Goal: Information Seeking & Learning: Learn about a topic

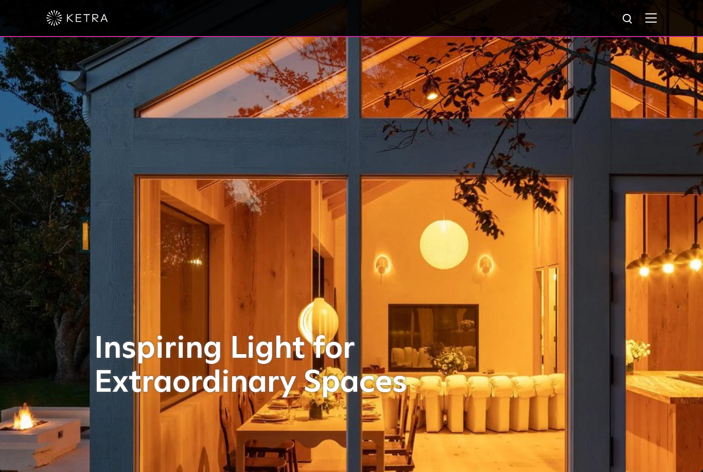
click at [639, 4] on div at bounding box center [351, 18] width 611 height 36
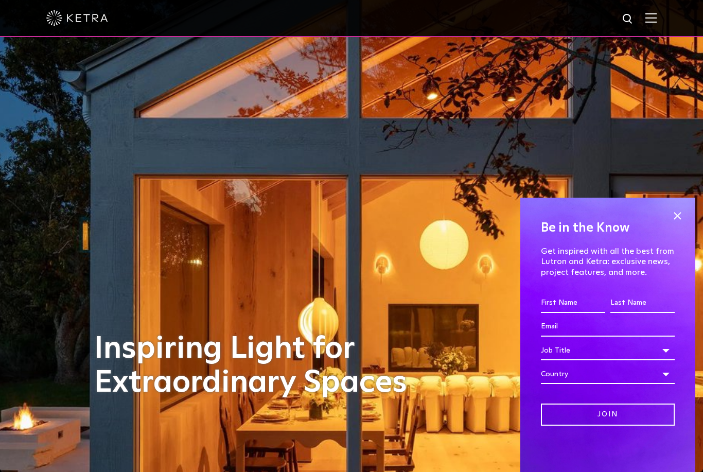
click at [657, 15] on img at bounding box center [651, 18] width 11 height 10
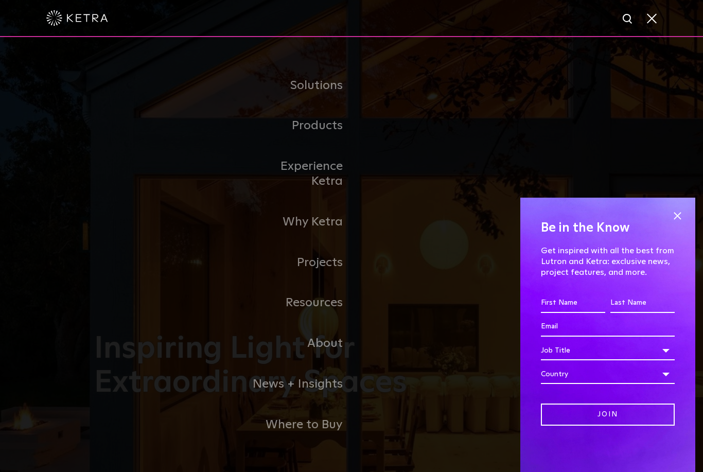
click at [0, 0] on link "Residential Products" at bounding box center [0, 0] width 0 height 0
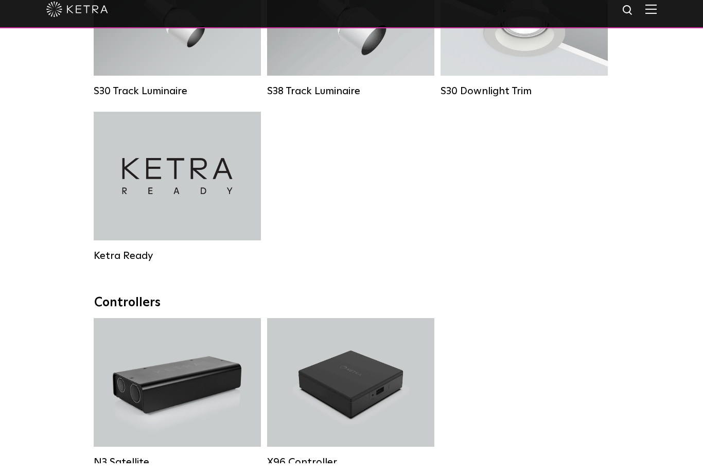
scroll to position [886, 0]
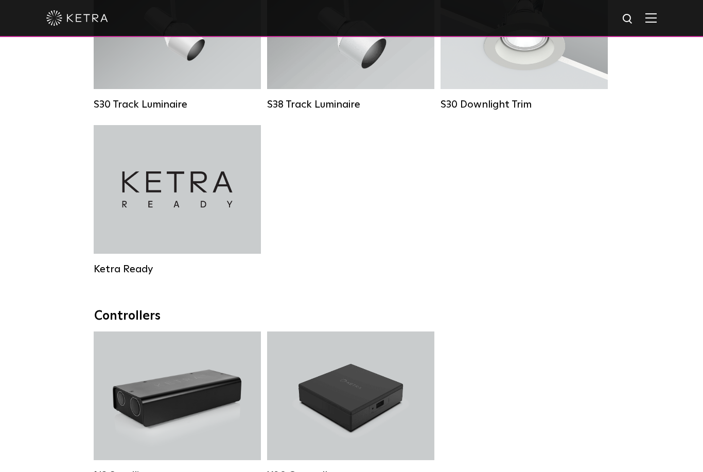
click at [156, 182] on div "Ketra Ready" at bounding box center [177, 189] width 167 height 129
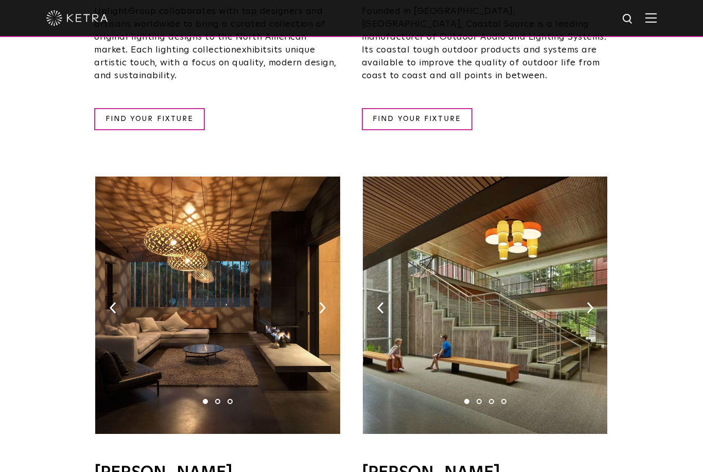
scroll to position [531, 0]
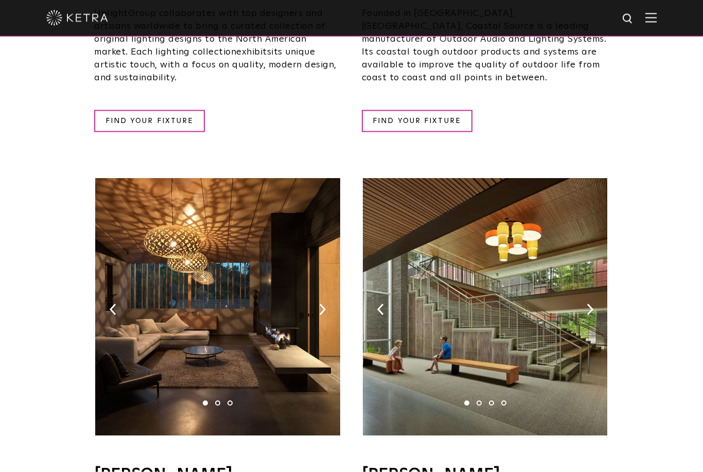
click at [167, 225] on img at bounding box center [217, 307] width 245 height 257
click at [151, 90] on div "Uplight Group Uplight Group collaborates with top designers and artisans worldw…" at bounding box center [217, 53] width 247 height 157
click at [136, 113] on link "FIND YOUR FIXTURE" at bounding box center [149, 121] width 111 height 22
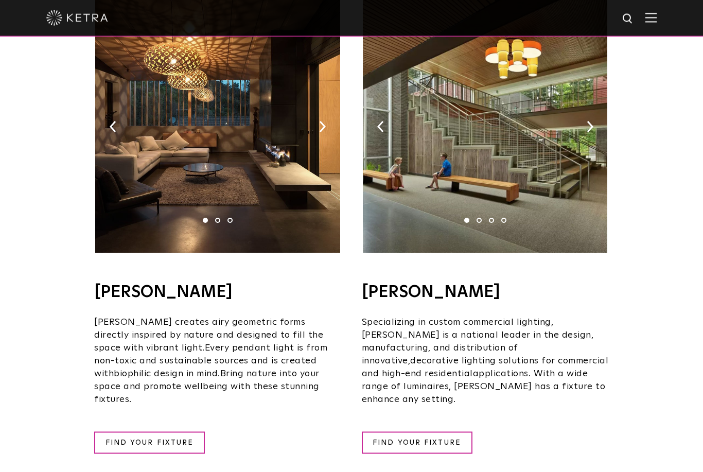
scroll to position [714, 0]
click at [148, 432] on link "FIND YOUR FIXTURE" at bounding box center [149, 443] width 111 height 22
